Goal: Task Accomplishment & Management: Use online tool/utility

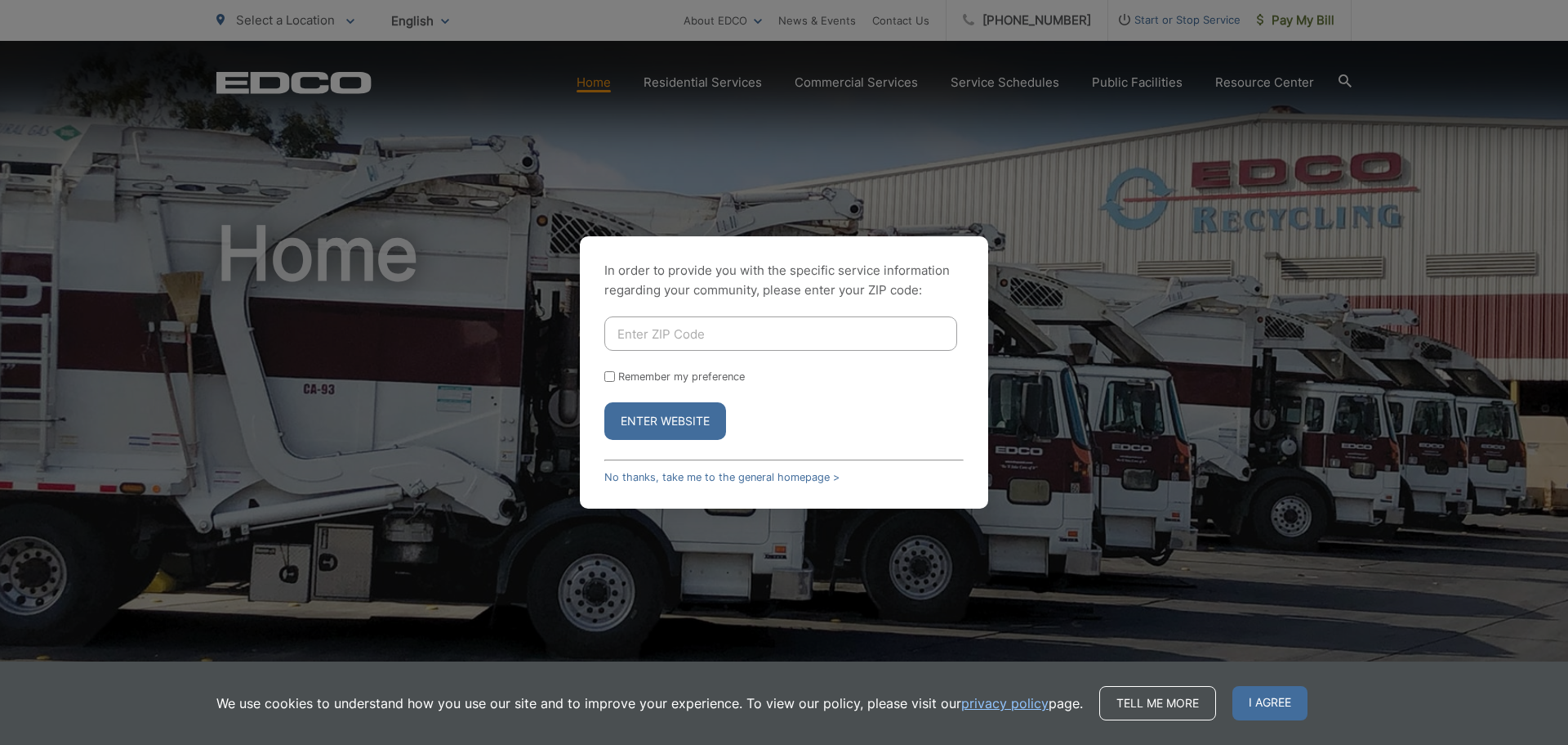
click at [668, 343] on input "Enter ZIP Code" at bounding box center [781, 333] width 353 height 34
type input "92081"
click at [666, 376] on label "Remember my preference" at bounding box center [681, 376] width 126 height 12
click at [615, 376] on input "Remember my preference" at bounding box center [610, 376] width 10 height 10
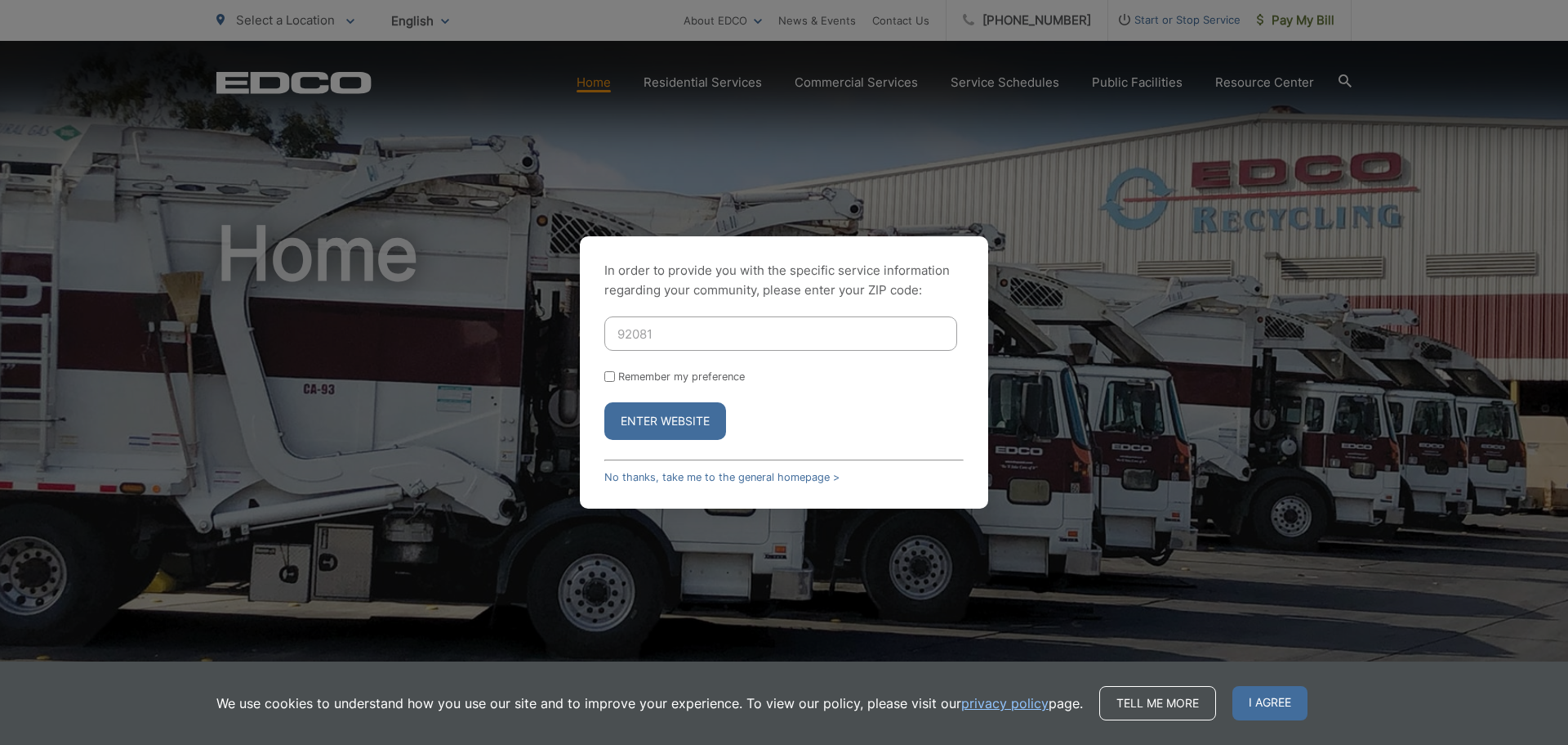
checkbox input "true"
click at [649, 415] on button "Enter Website" at bounding box center [666, 422] width 122 height 38
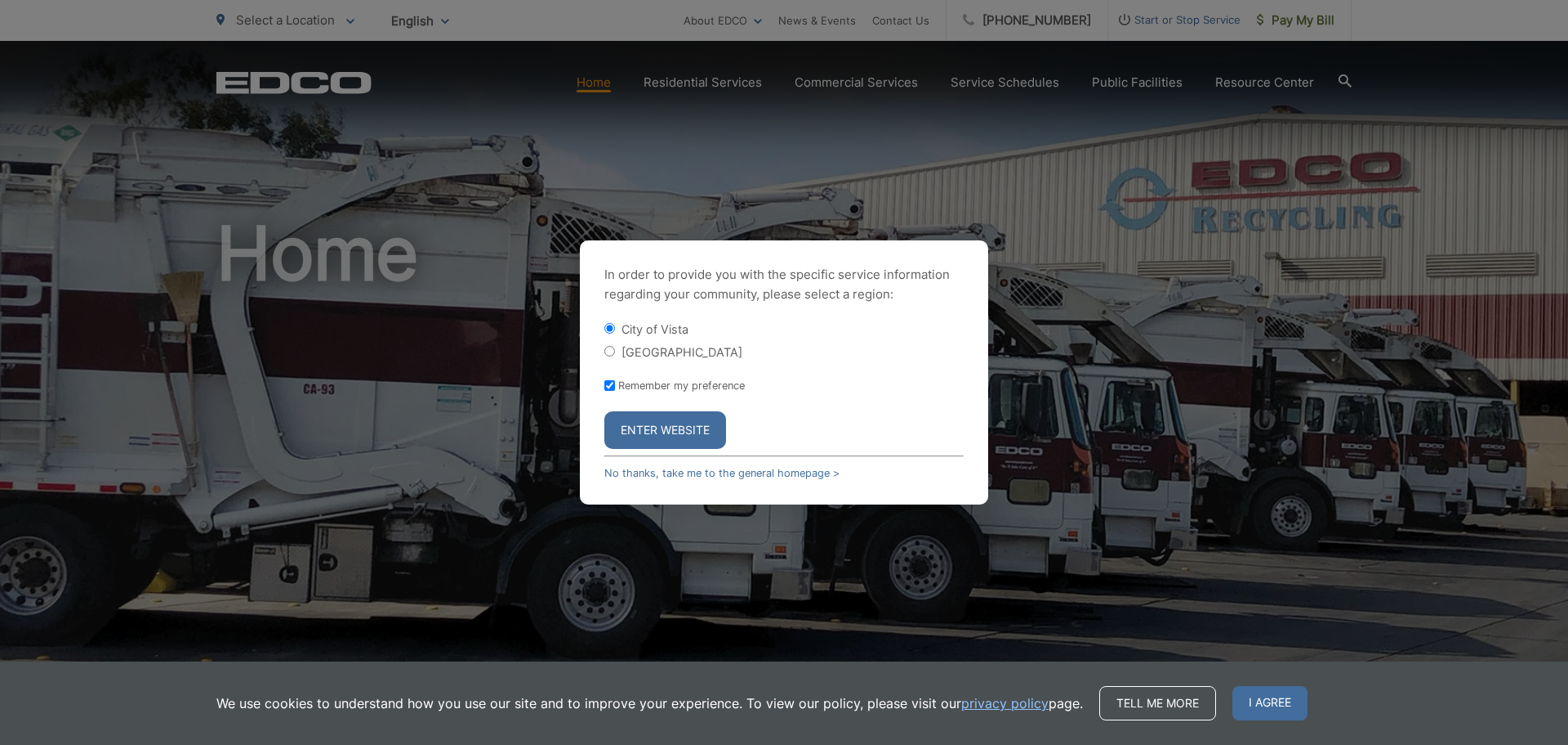
click at [668, 432] on button "Enter Website" at bounding box center [666, 430] width 122 height 38
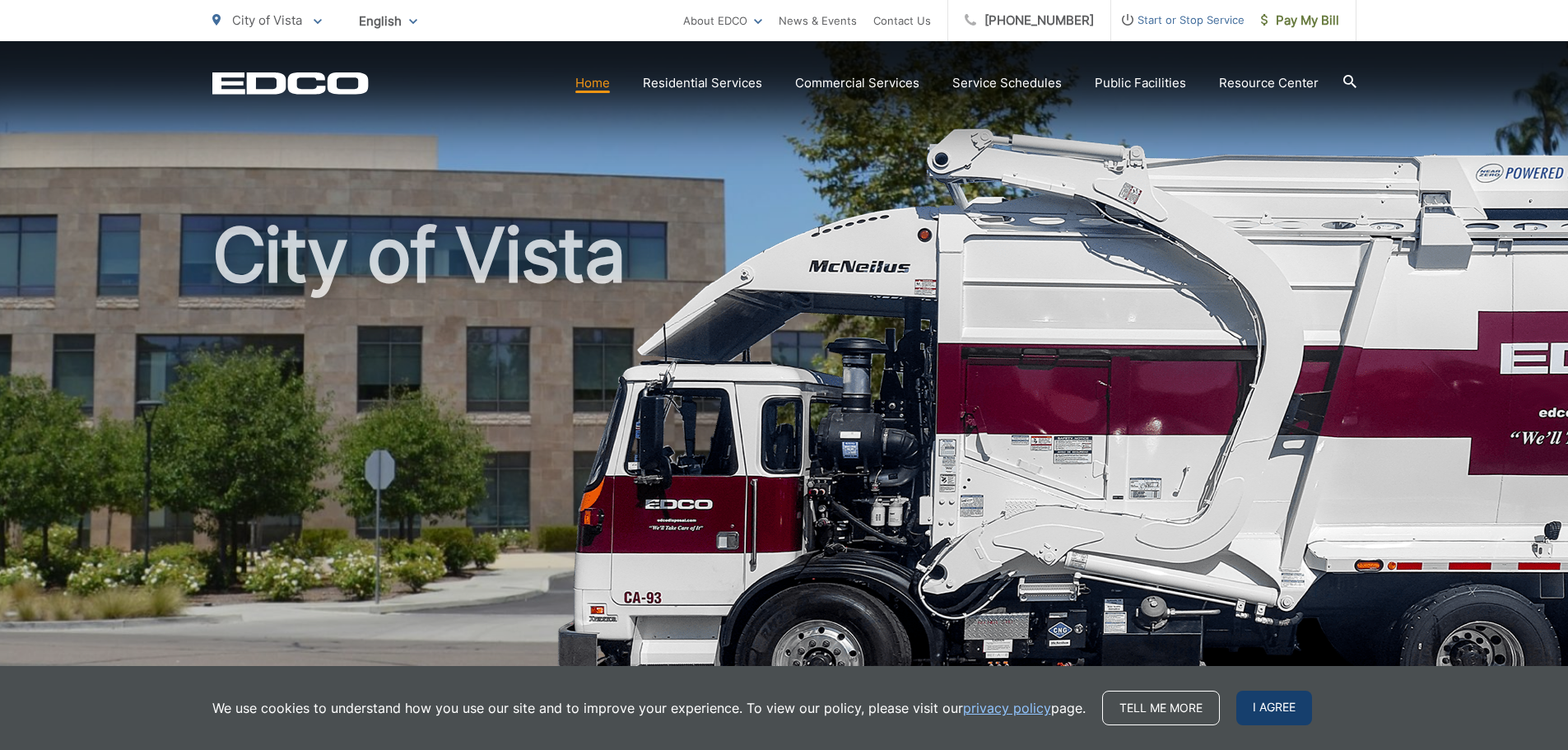
click at [1261, 703] on span "I agree" at bounding box center [1274, 708] width 76 height 34
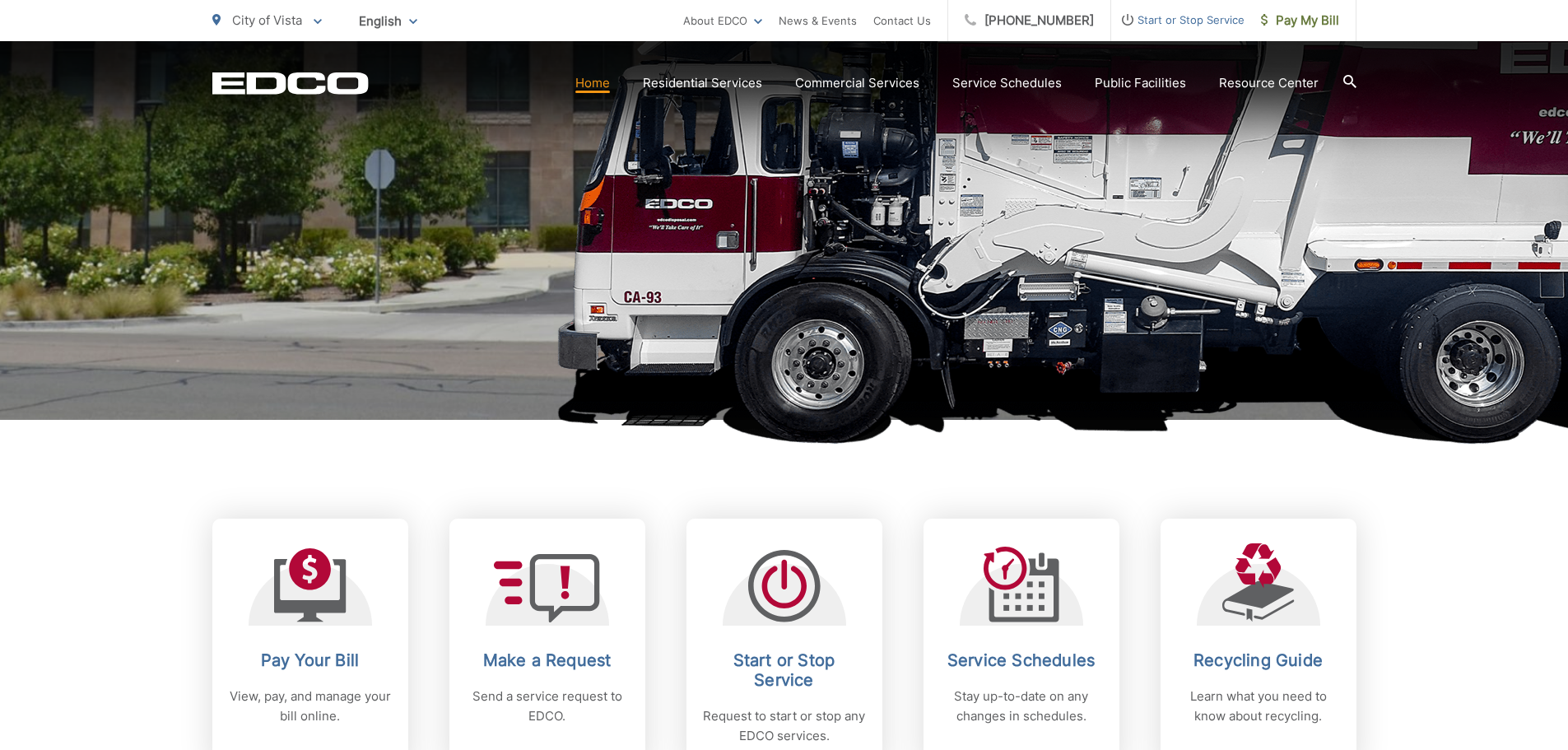
scroll to position [330, 0]
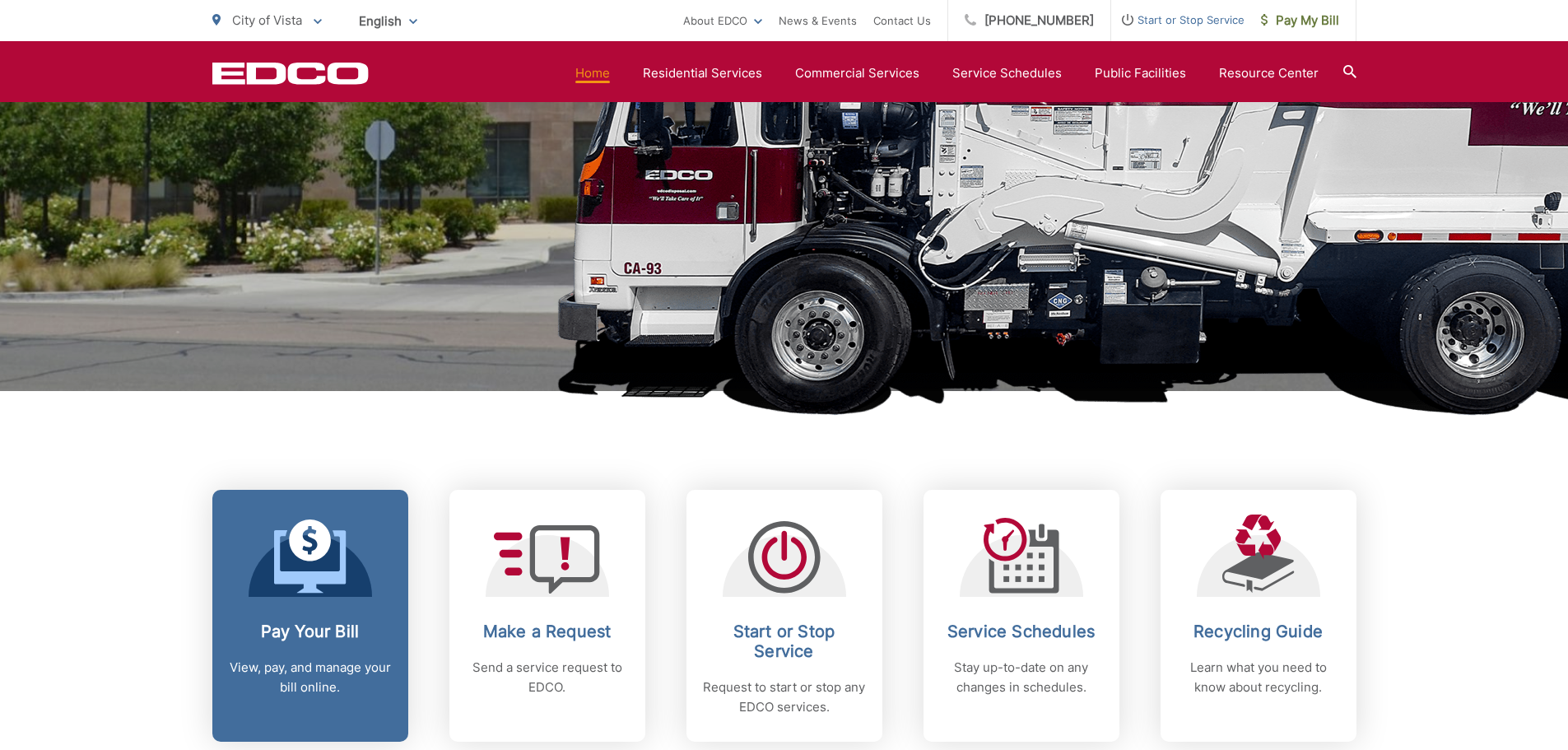
click at [311, 579] on icon at bounding box center [310, 560] width 72 height 62
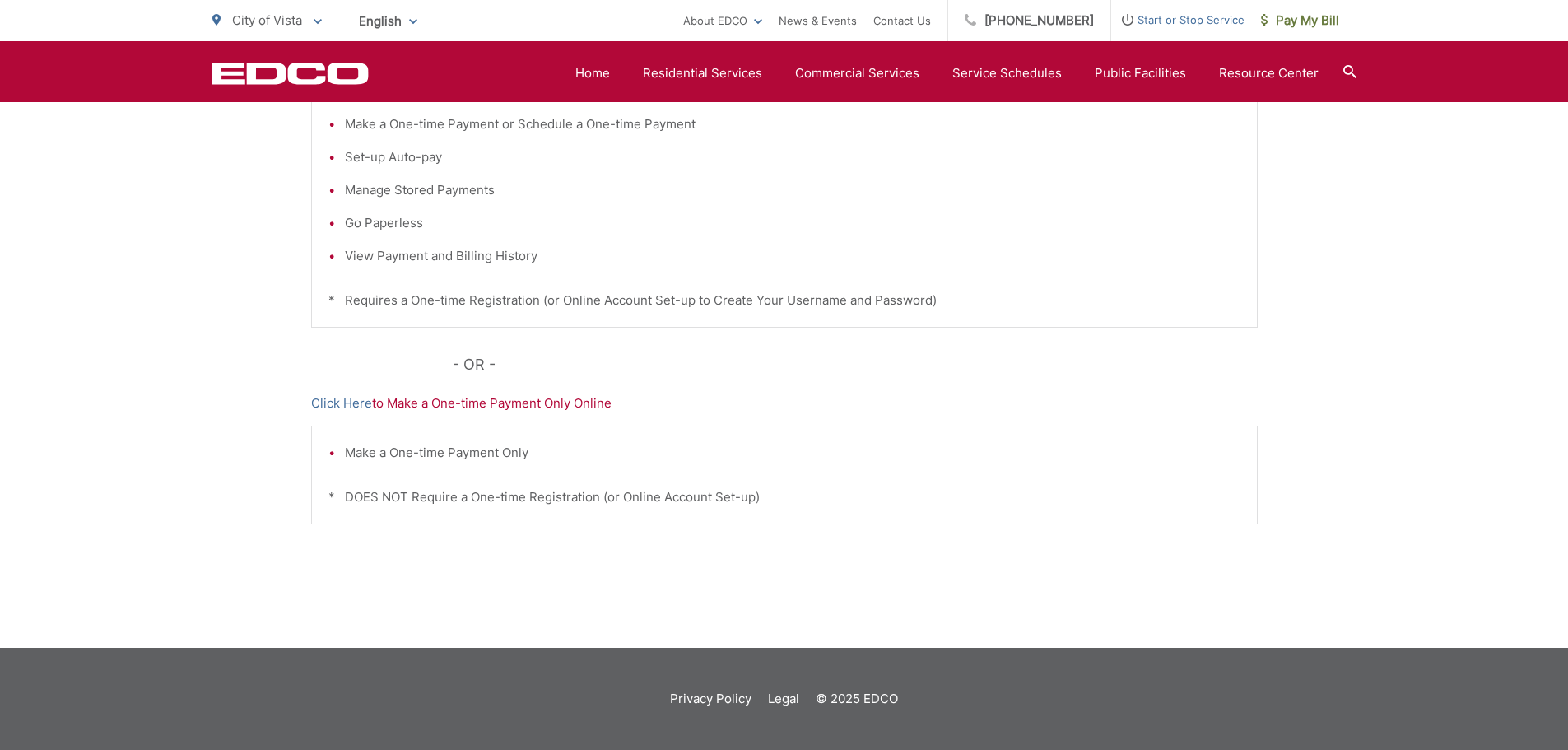
scroll to position [256, 0]
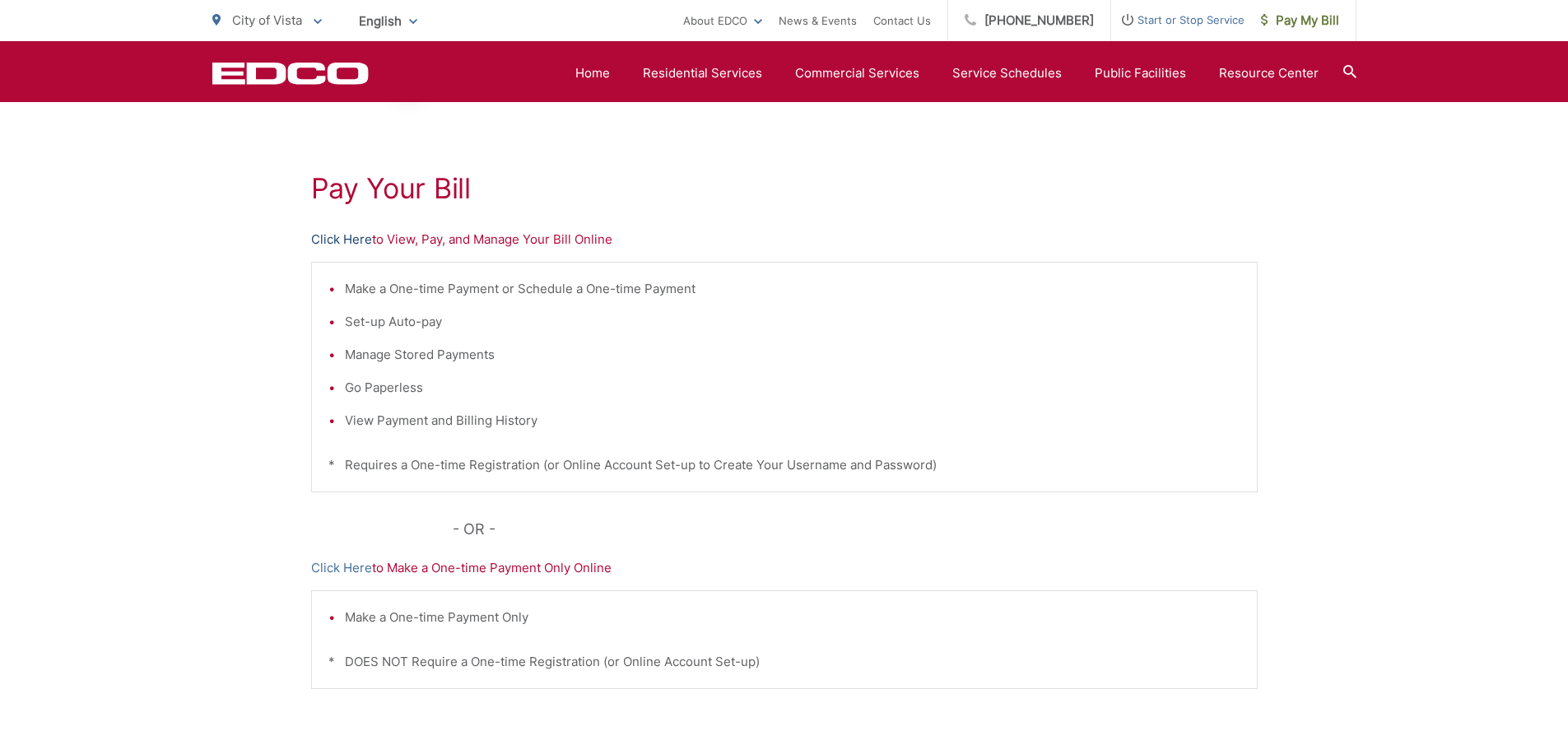
click at [353, 240] on link "Click Here" at bounding box center [342, 239] width 61 height 20
